Goal: Check status: Check status

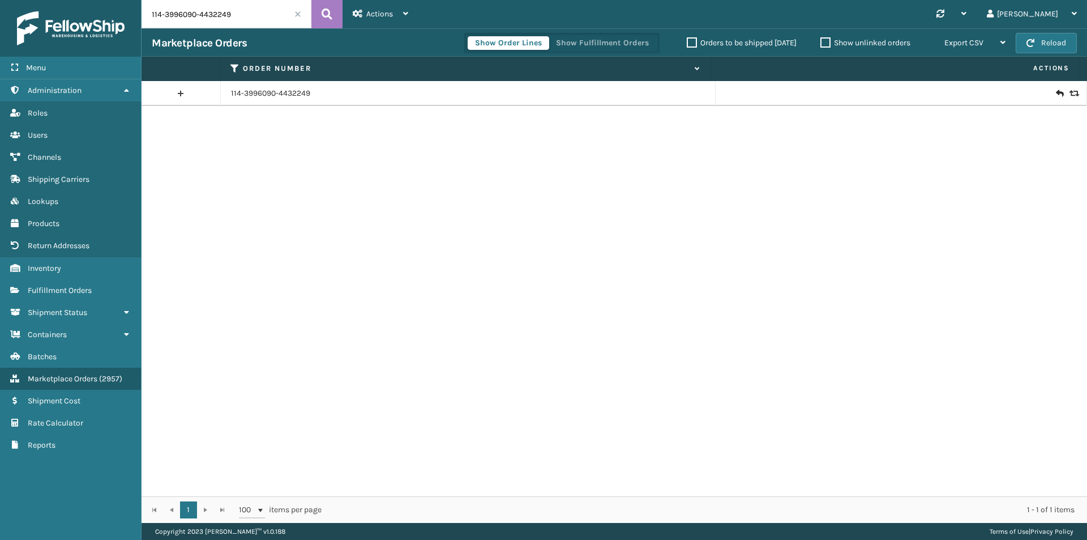
click at [253, 15] on input "114-3996090-4432249" at bounding box center [227, 14] width 170 height 28
paste input "Irene Wong"
type input "Irene Wong"
drag, startPoint x: 334, startPoint y: 17, endPoint x: 353, endPoint y: 16, distance: 19.8
click at [276, 74] on div "Irene Wong Actions New Import Orders Settings Remove All Filters Link Order Lin…" at bounding box center [615, 261] width 946 height 523
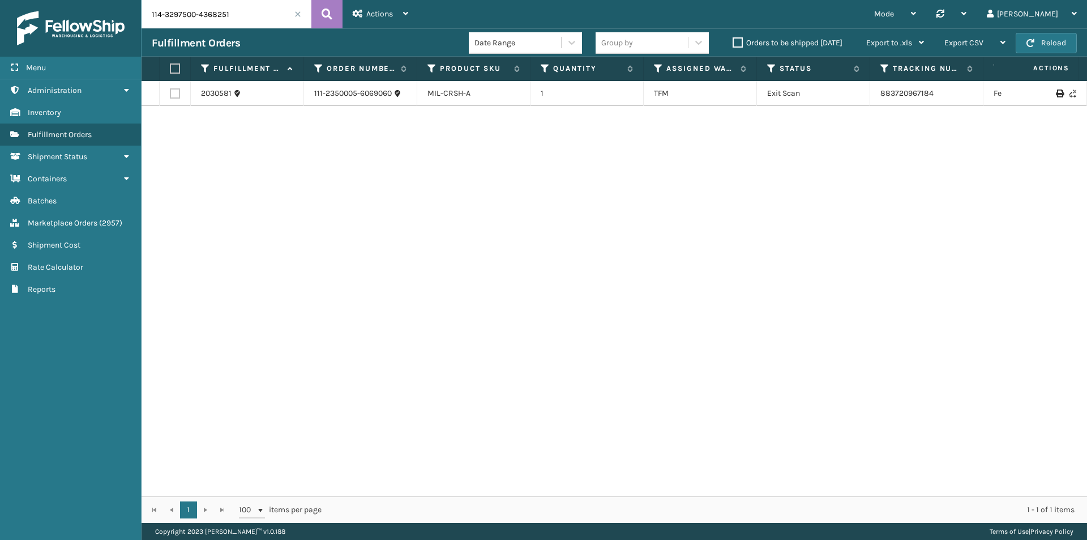
click at [321, 18] on button at bounding box center [326, 14] width 31 height 28
drag, startPoint x: 991, startPoint y: 94, endPoint x: 869, endPoint y: 96, distance: 121.8
click at [869, 96] on tr "1990035 114-3297500-4368251 MIL-HK612-4-25 1 [PERSON_NAME] Exit Scan 1ZH0R70603…" at bounding box center [775, 93] width 1267 height 25
copy tr "1ZH0R7060317550359"
click at [207, 11] on input "114-3297500-4368251" at bounding box center [227, 14] width 170 height 28
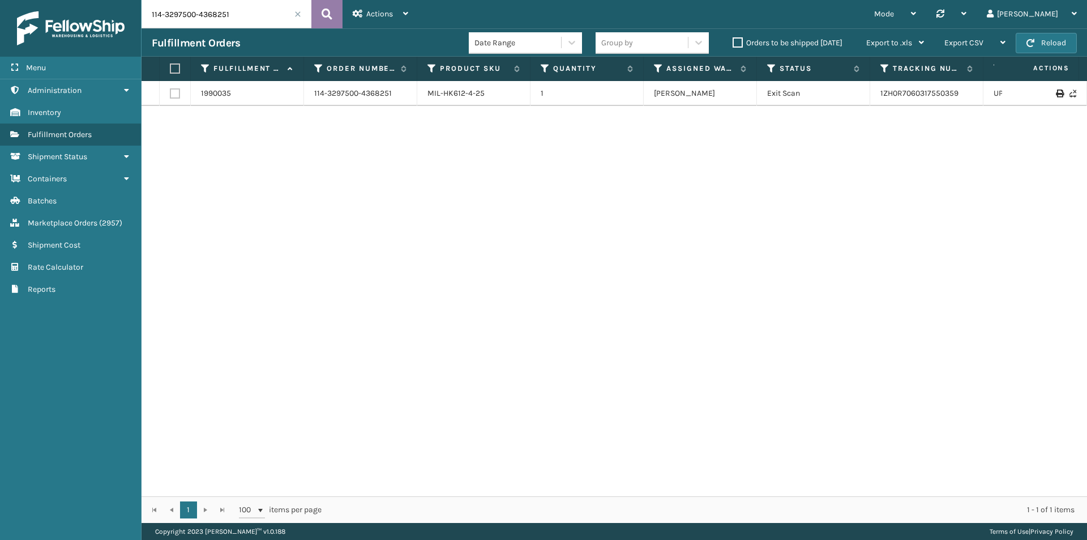
paste input "1749795-6046608"
type input "114-1749795-6046608"
click at [324, 10] on icon at bounding box center [327, 14] width 11 height 17
drag, startPoint x: 948, startPoint y: 94, endPoint x: 789, endPoint y: 80, distance: 160.3
click at [879, 93] on td "392686580734" at bounding box center [926, 93] width 113 height 25
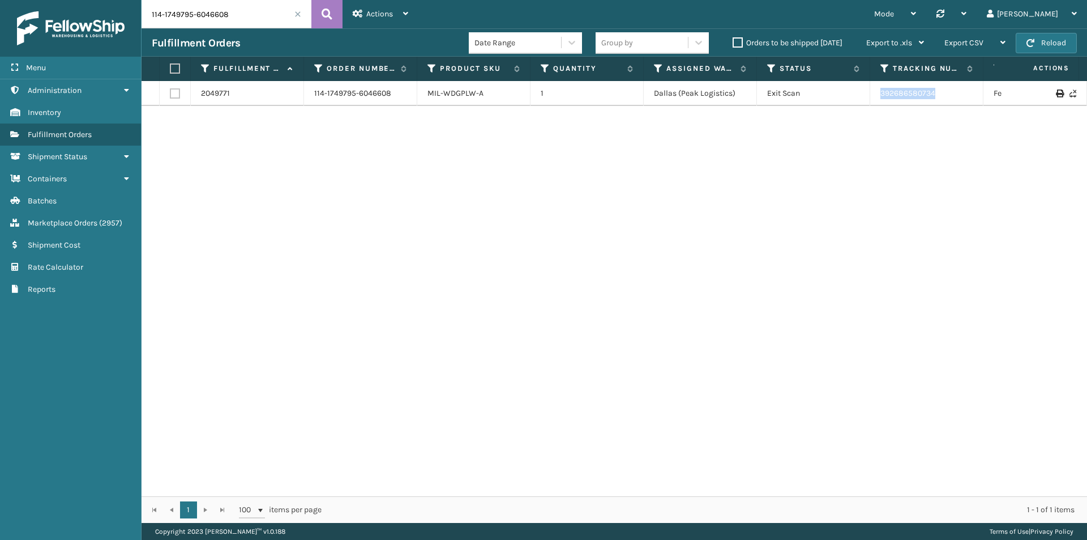
copy link "392686580734"
